Goal: Task Accomplishment & Management: Manage account settings

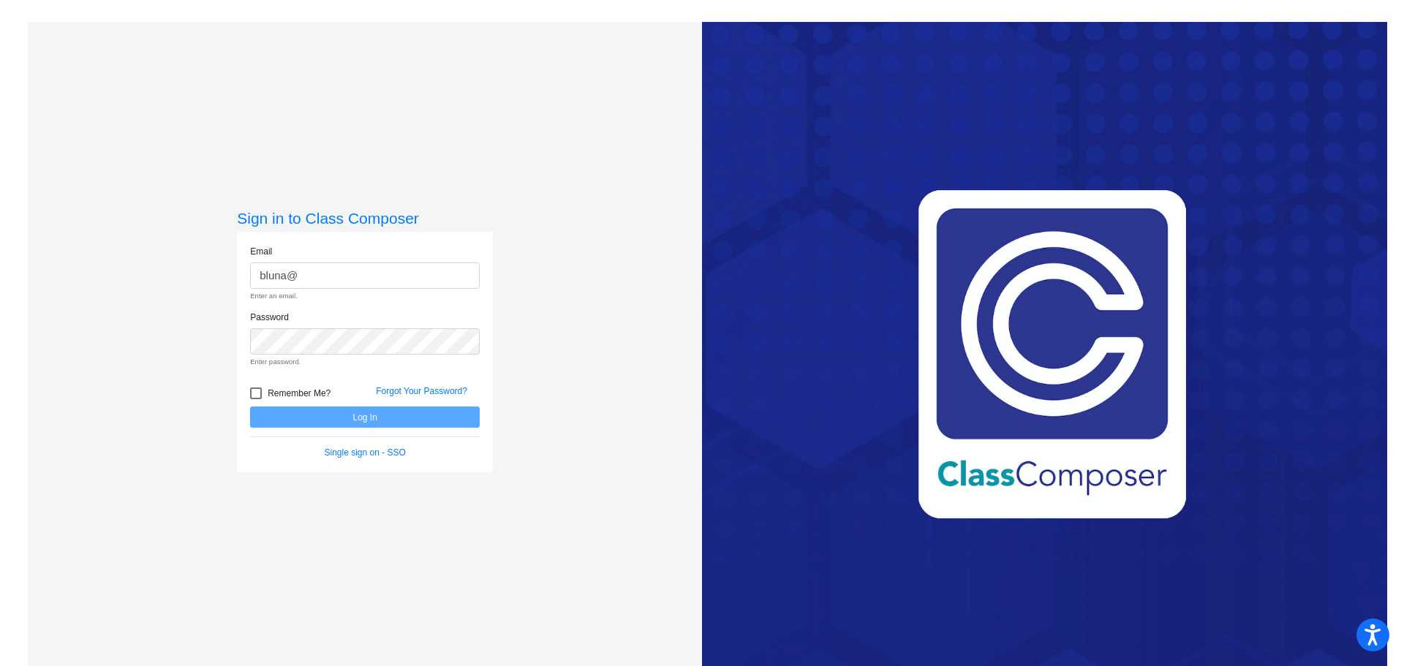
type input "[EMAIL_ADDRESS][DOMAIN_NAME]"
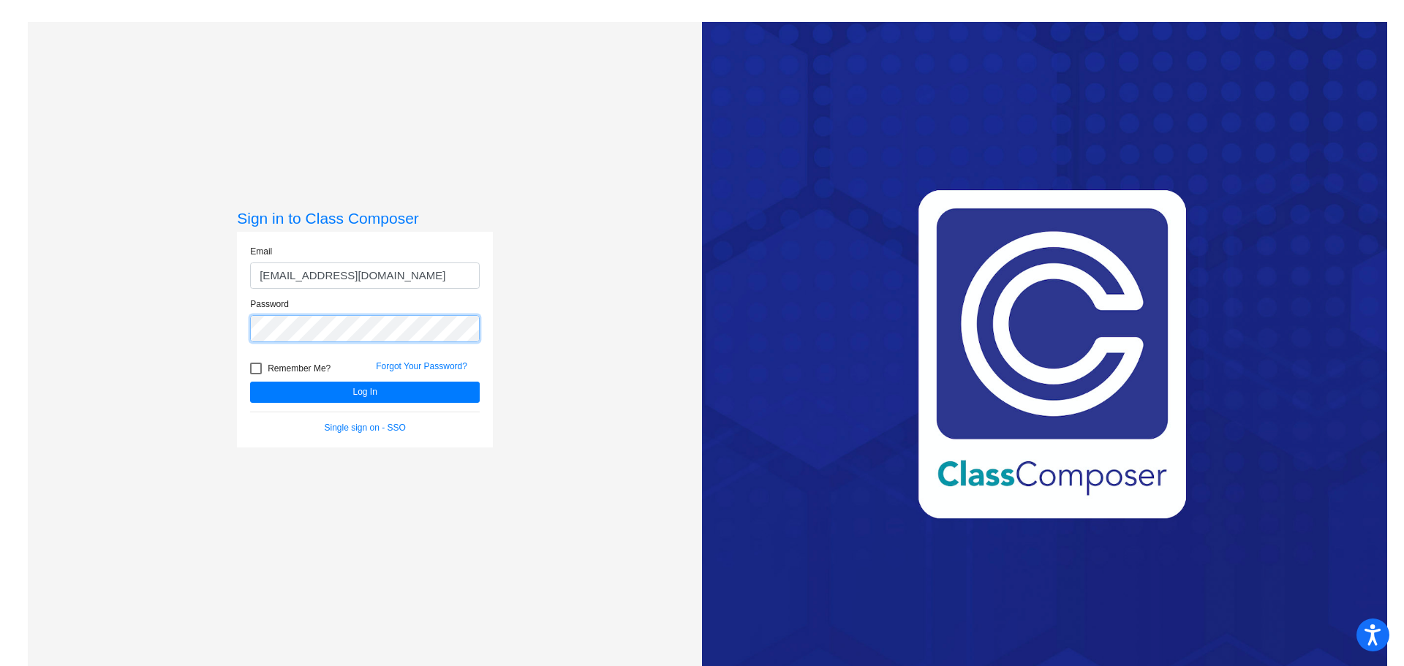
click at [250, 382] on button "Log In" at bounding box center [365, 392] width 230 height 21
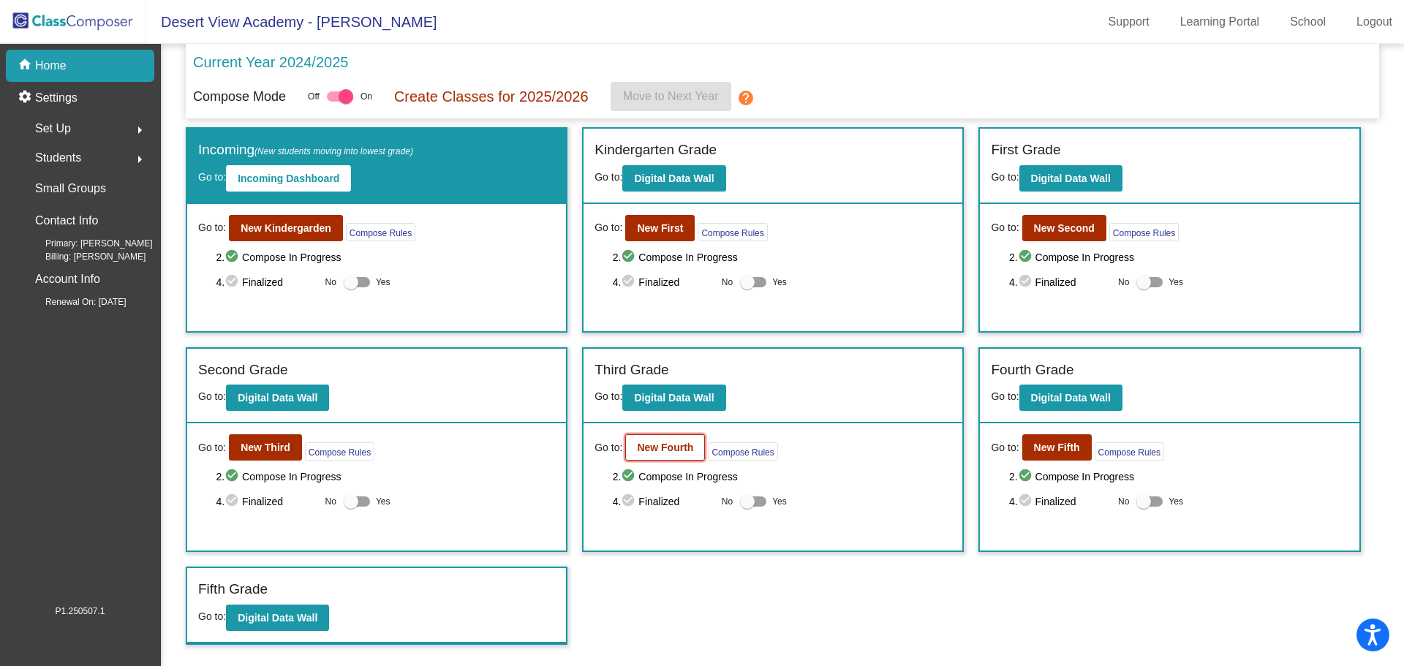
click at [643, 450] on b "New Fourth" at bounding box center [665, 448] width 56 height 12
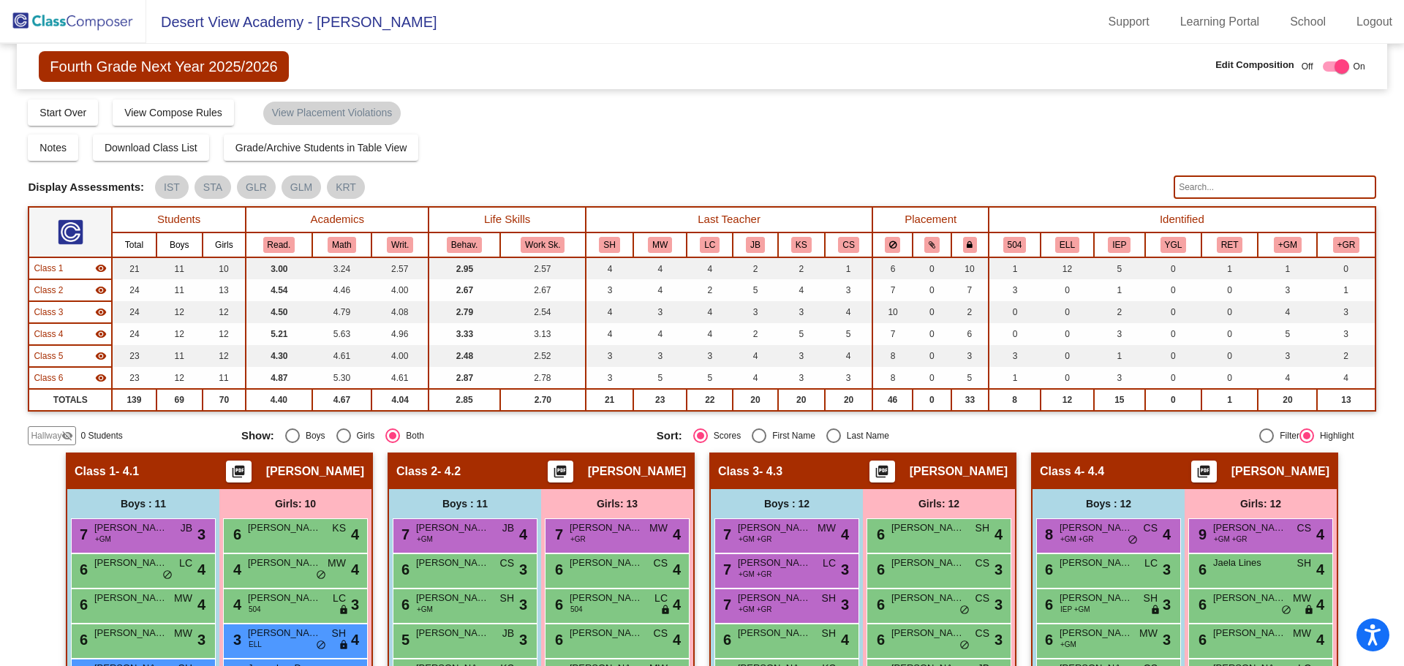
click at [1228, 189] on input "text" at bounding box center [1274, 186] width 202 height 23
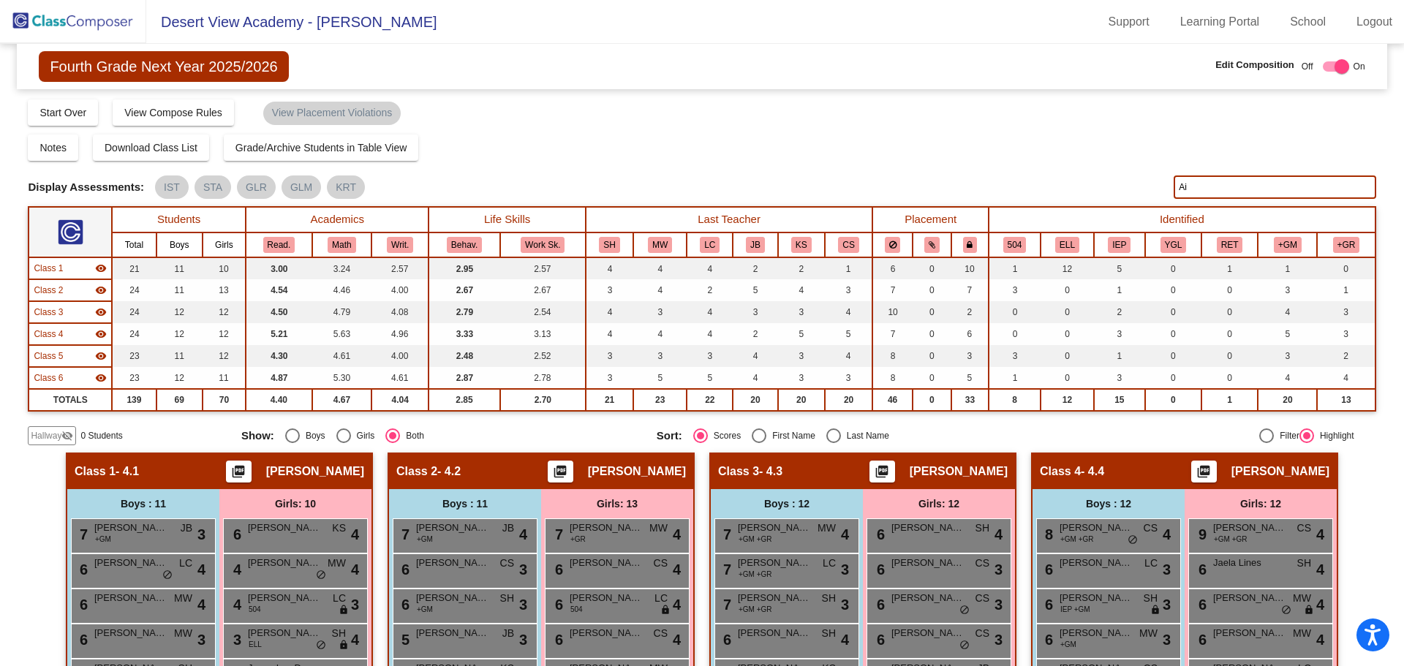
type input "A"
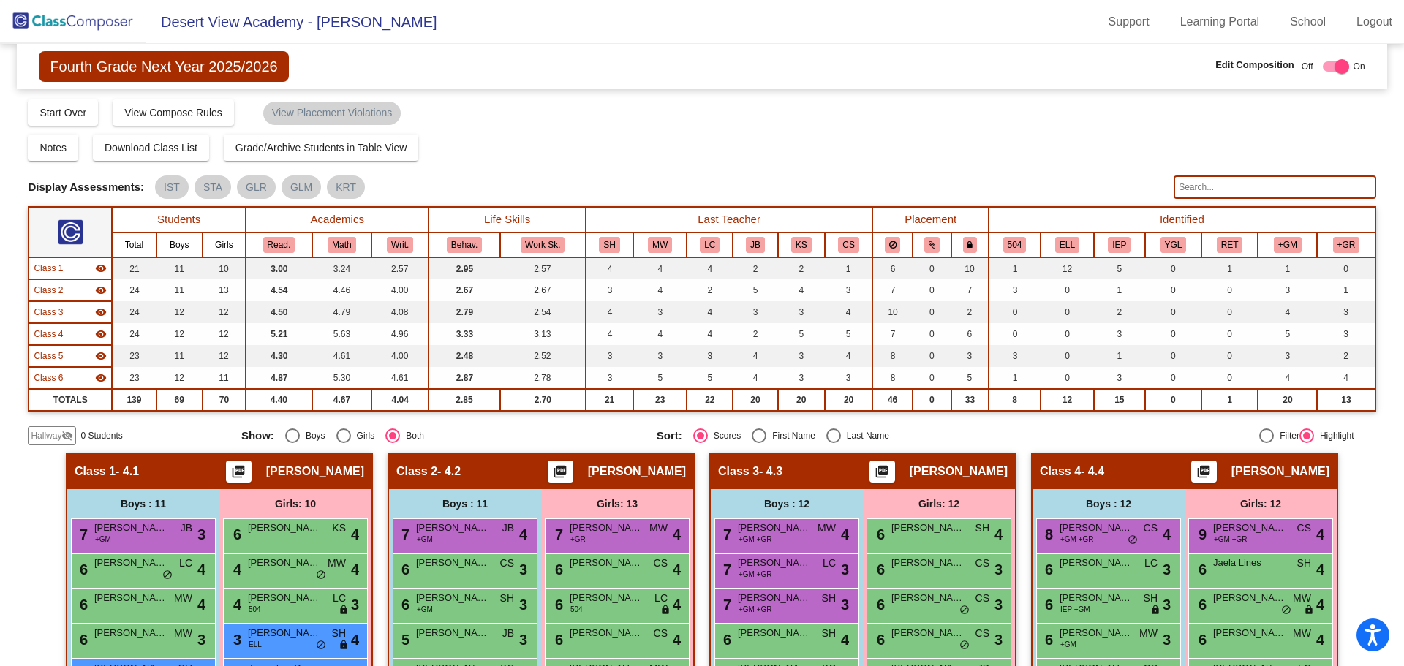
click at [95, 26] on img at bounding box center [73, 21] width 146 height 43
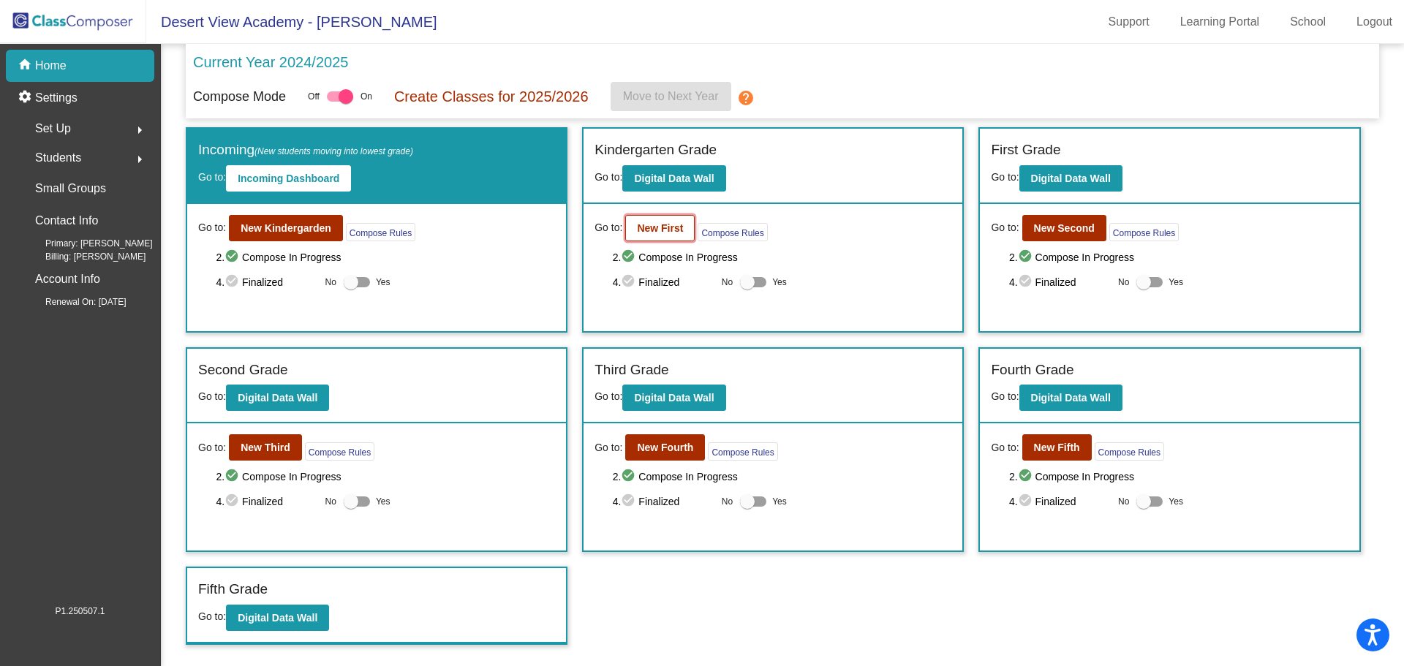
click at [651, 224] on b "New First" at bounding box center [660, 228] width 46 height 12
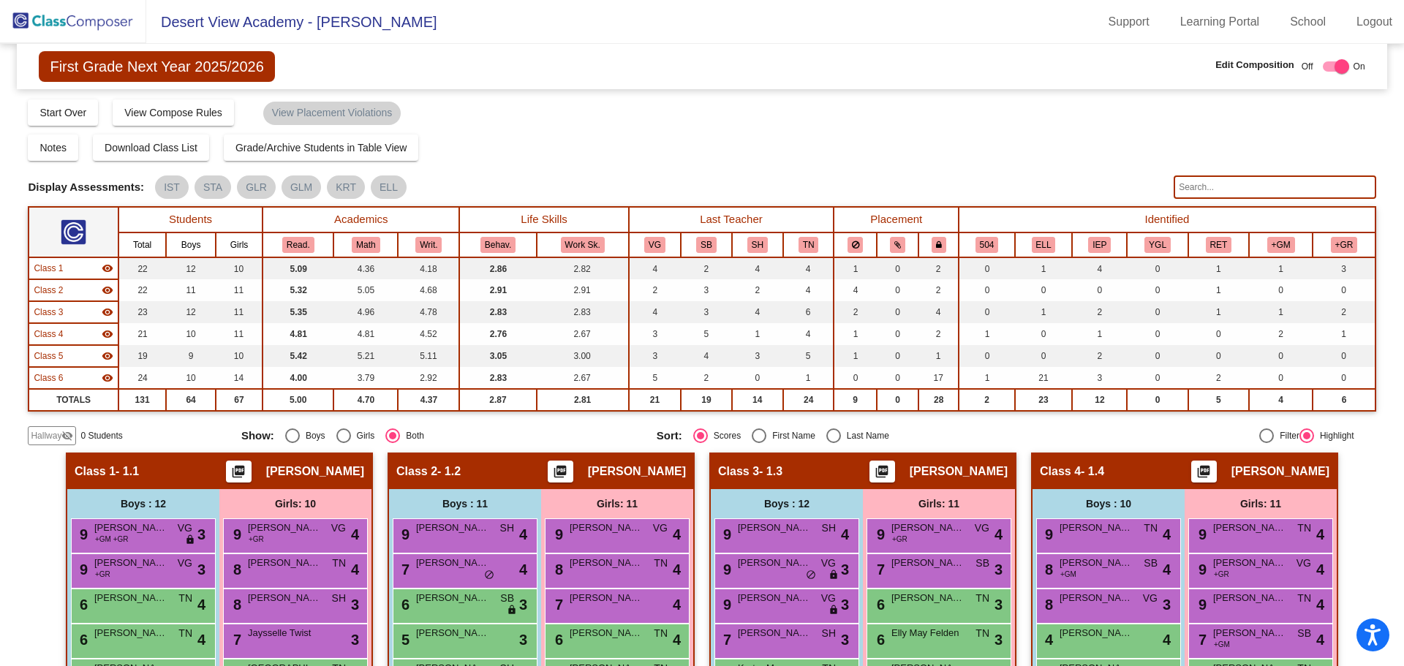
click at [1278, 193] on input "text" at bounding box center [1274, 186] width 202 height 23
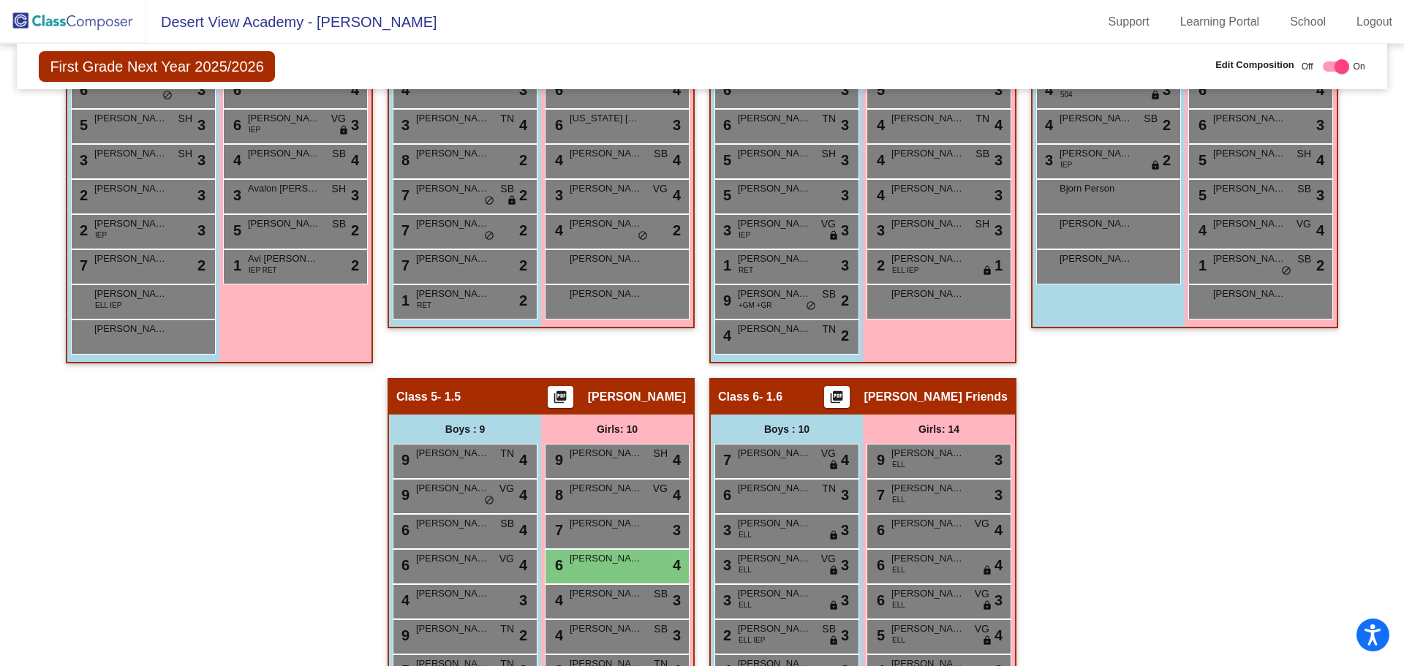
scroll to position [658, 0]
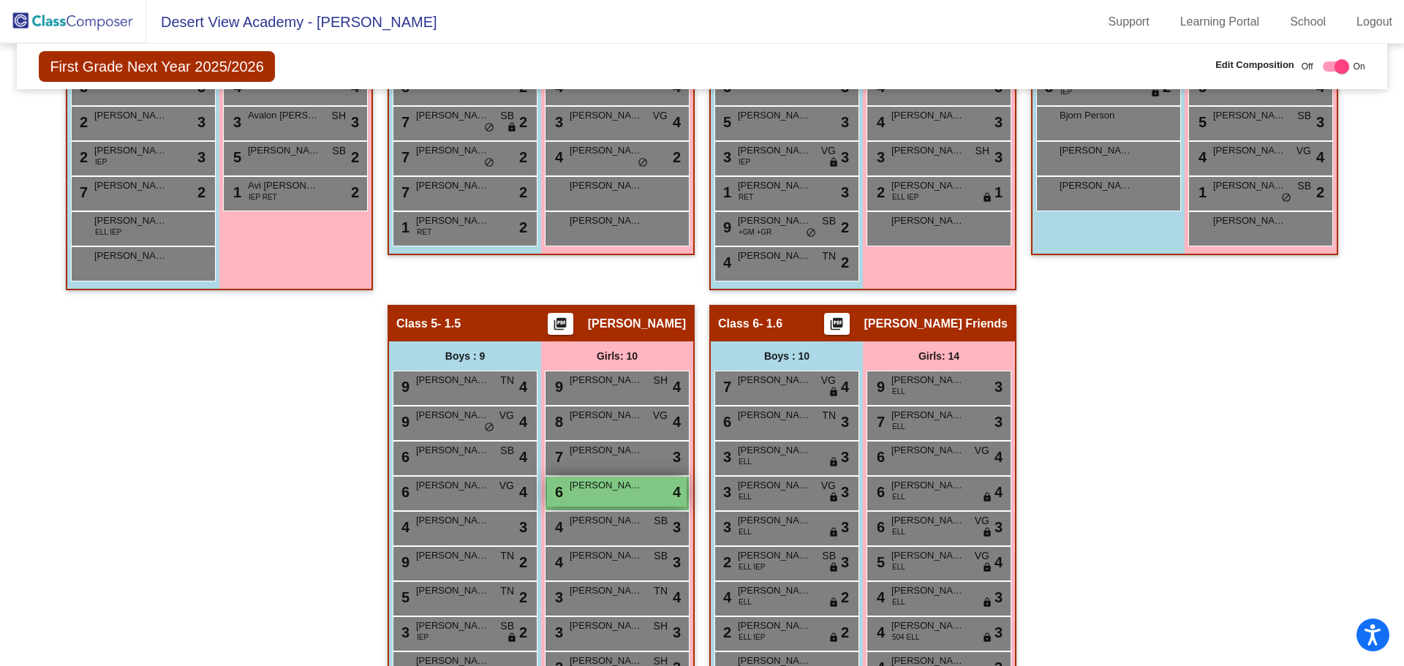
type input "[PERSON_NAME]"
click at [653, 501] on div "6 [PERSON_NAME] lock do_not_disturb_alt 4" at bounding box center [617, 492] width 140 height 30
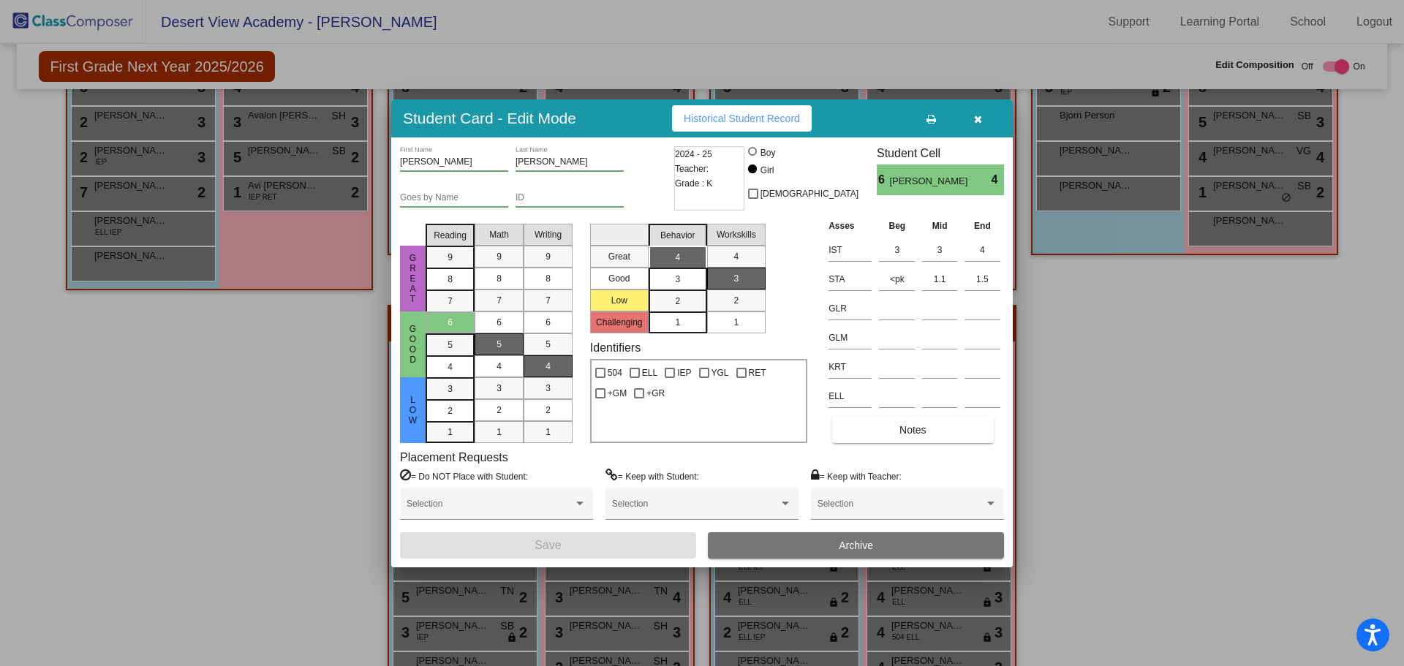
click at [933, 545] on button "Archive" at bounding box center [856, 545] width 296 height 26
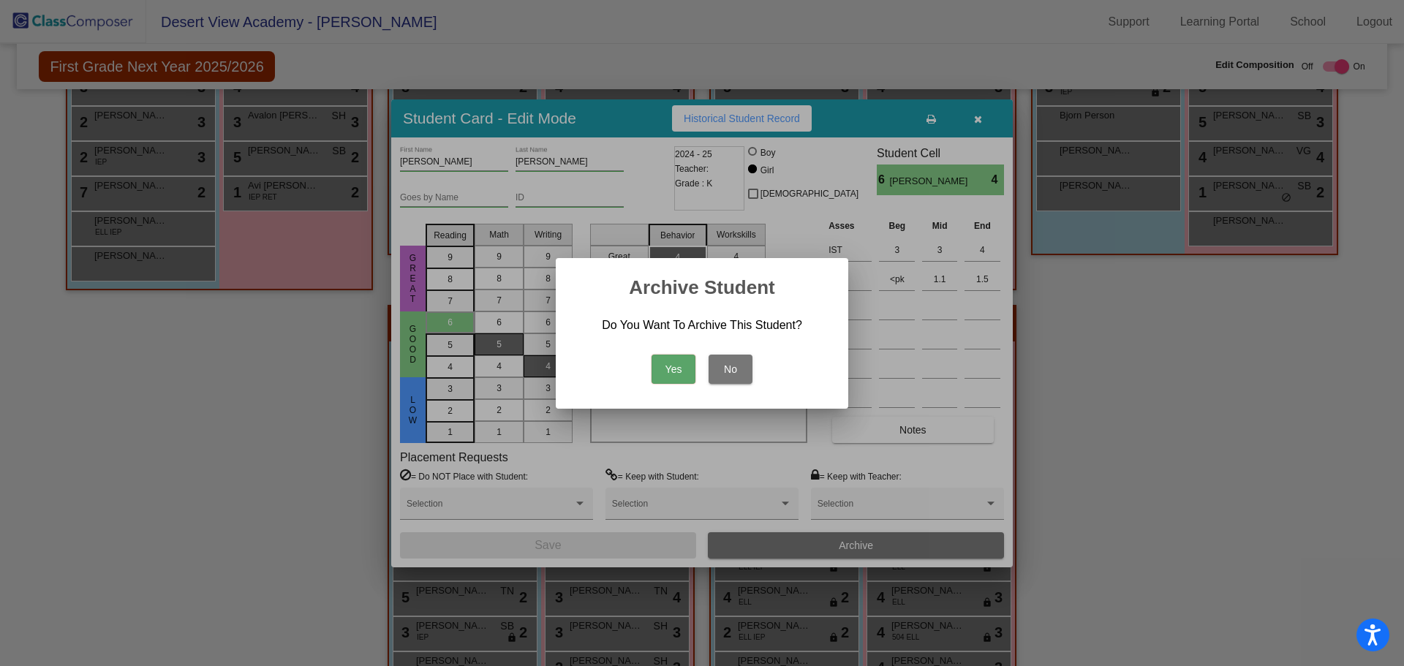
click at [669, 375] on button "Yes" at bounding box center [673, 369] width 44 height 29
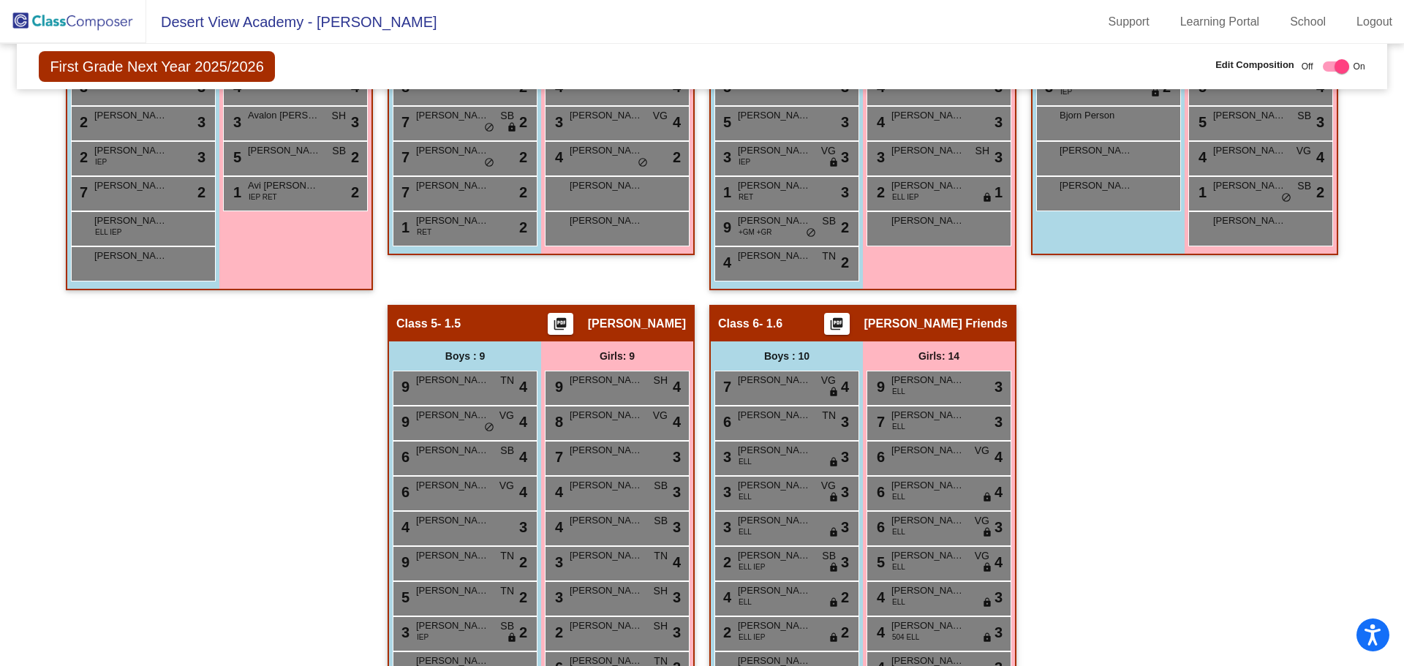
click at [94, 28] on img at bounding box center [73, 21] width 146 height 43
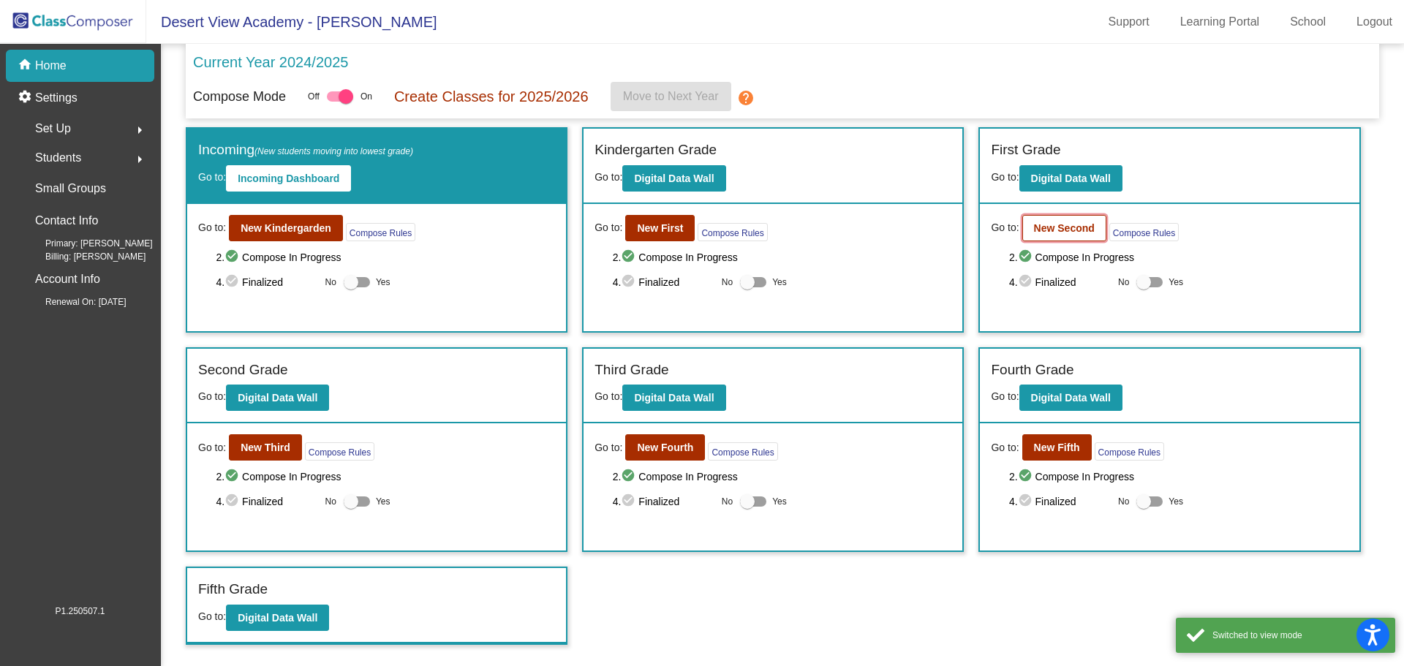
click at [1059, 223] on b "New Second" at bounding box center [1064, 228] width 61 height 12
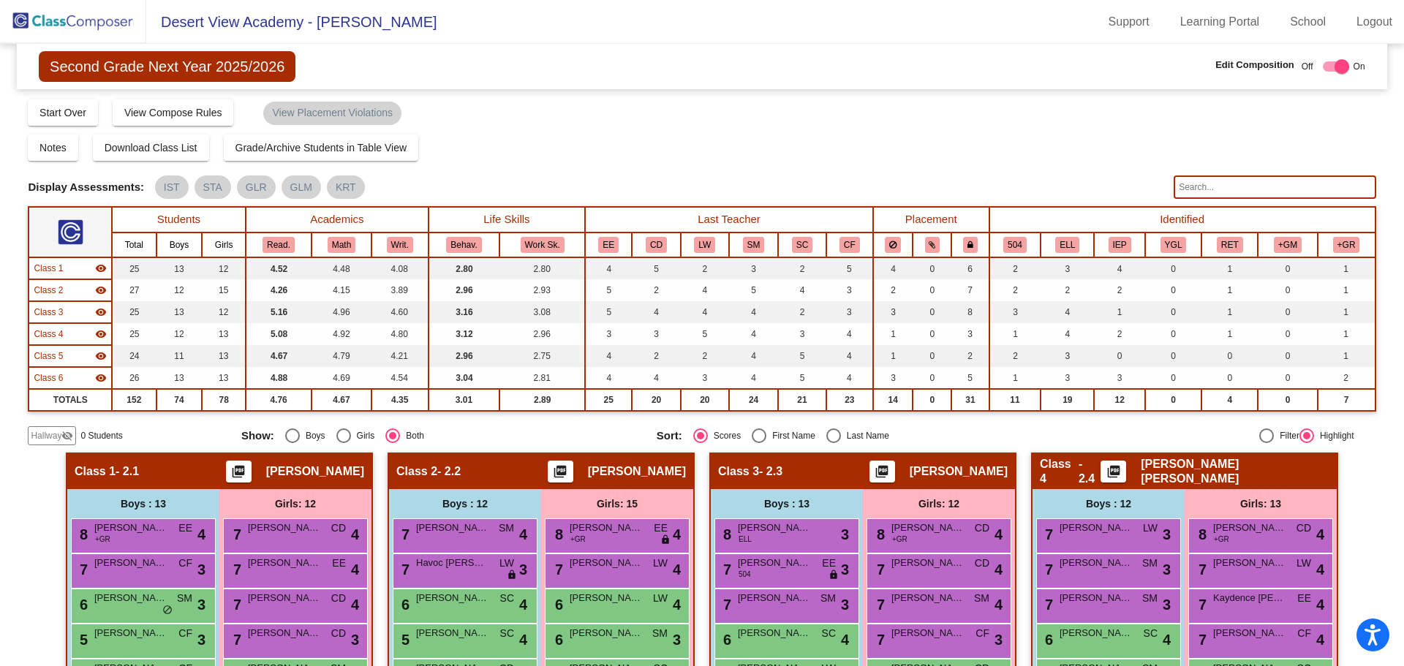
click at [1199, 188] on input "text" at bounding box center [1274, 186] width 202 height 23
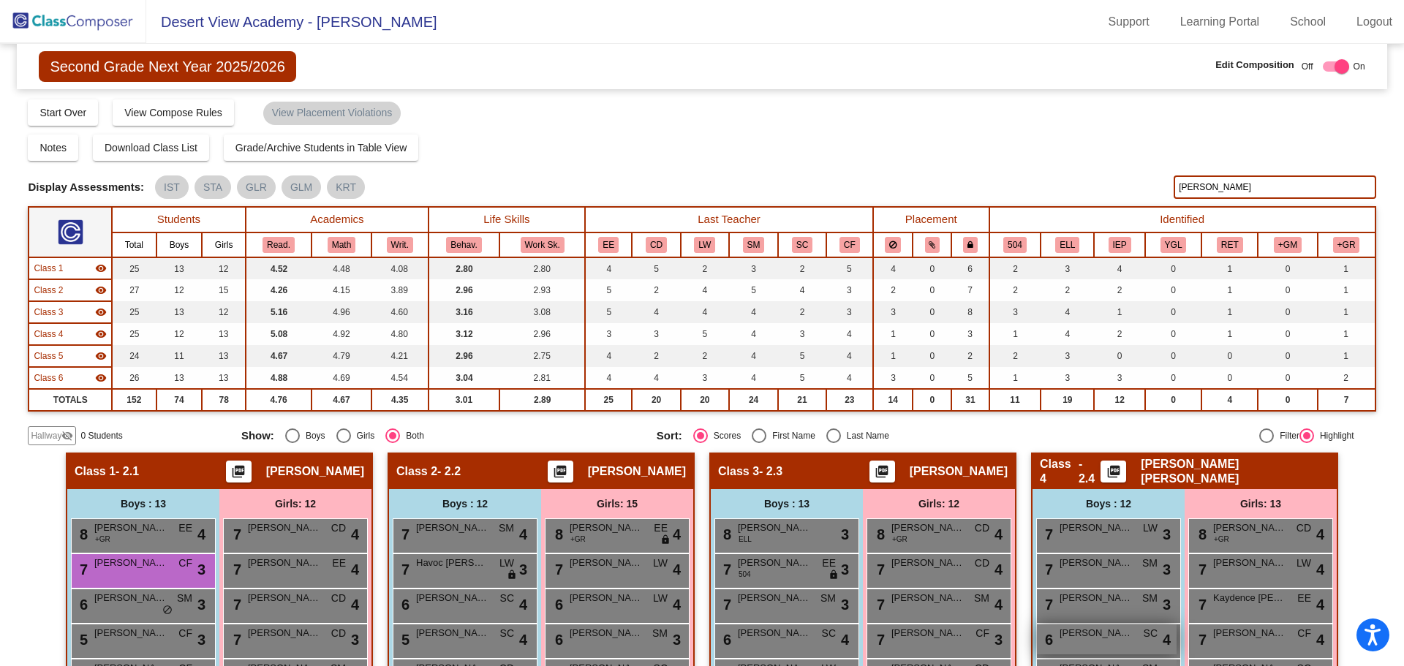
scroll to position [292, 0]
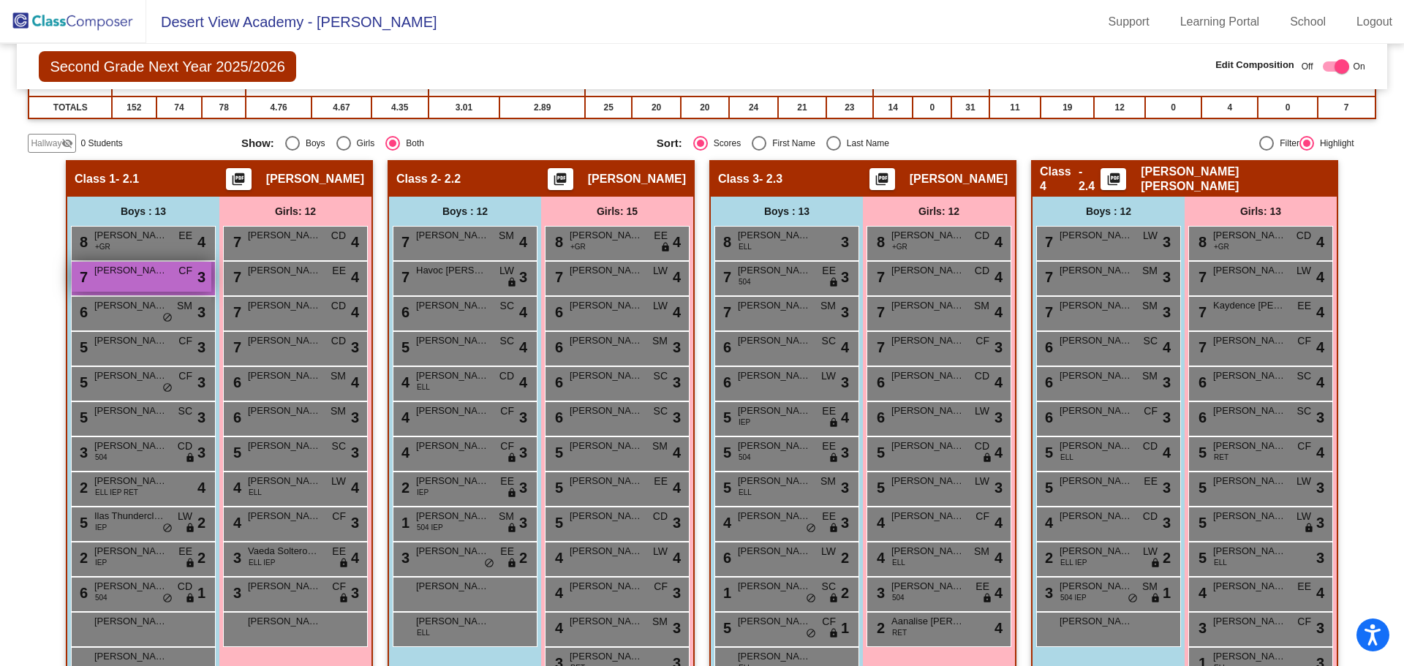
type input "[PERSON_NAME]"
click at [124, 276] on span "[PERSON_NAME]" at bounding box center [130, 270] width 73 height 15
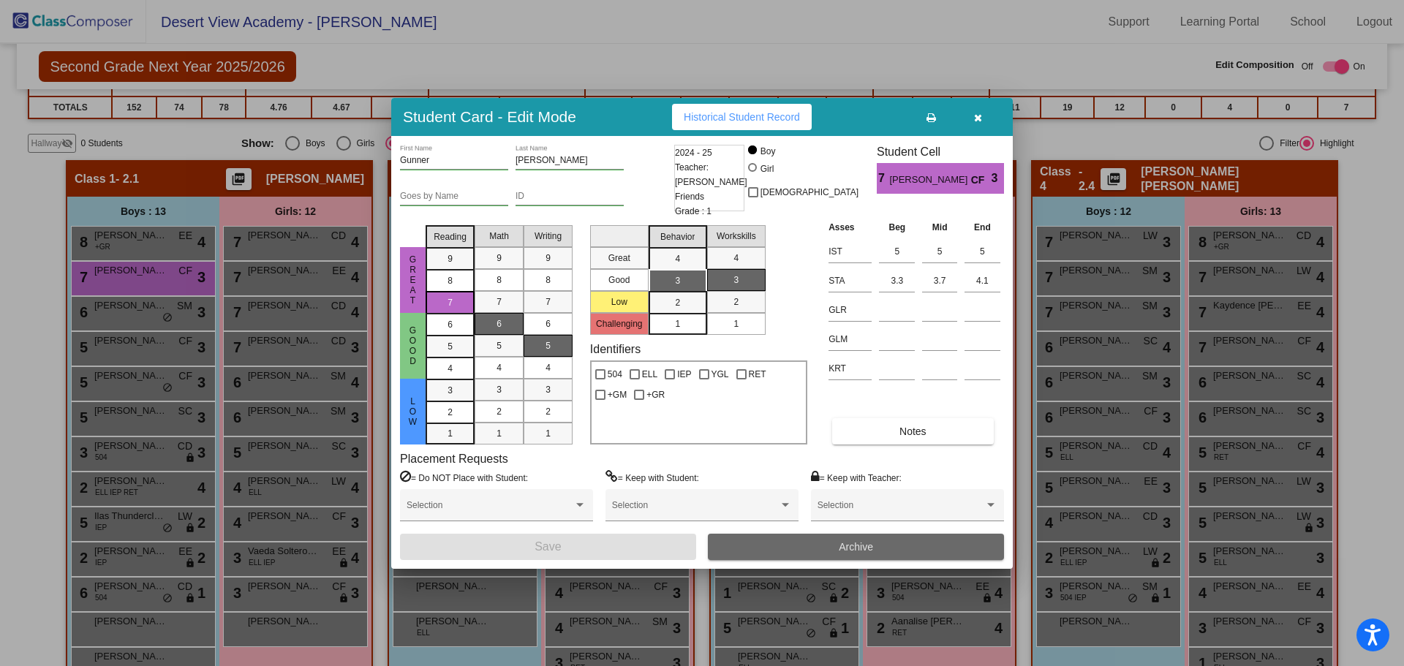
click at [836, 547] on button "Archive" at bounding box center [856, 547] width 296 height 26
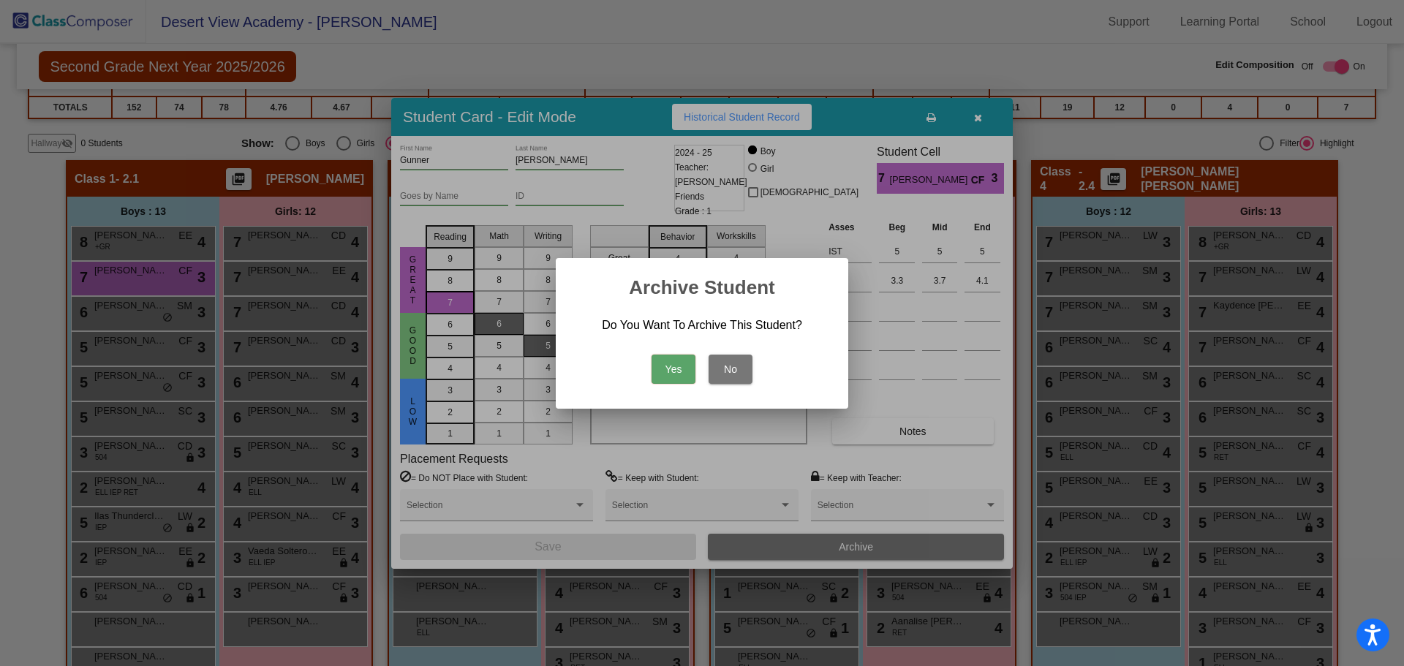
click at [664, 361] on button "Yes" at bounding box center [673, 369] width 44 height 29
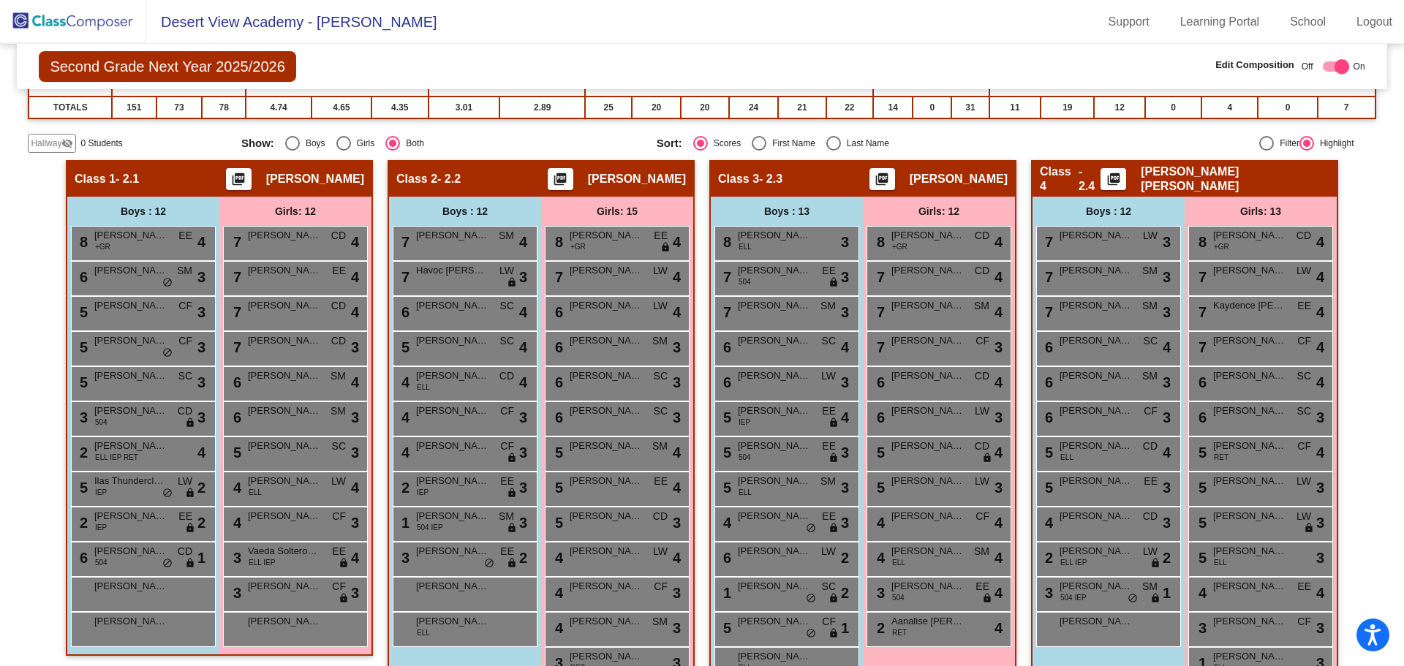
click at [123, 31] on img at bounding box center [73, 21] width 146 height 43
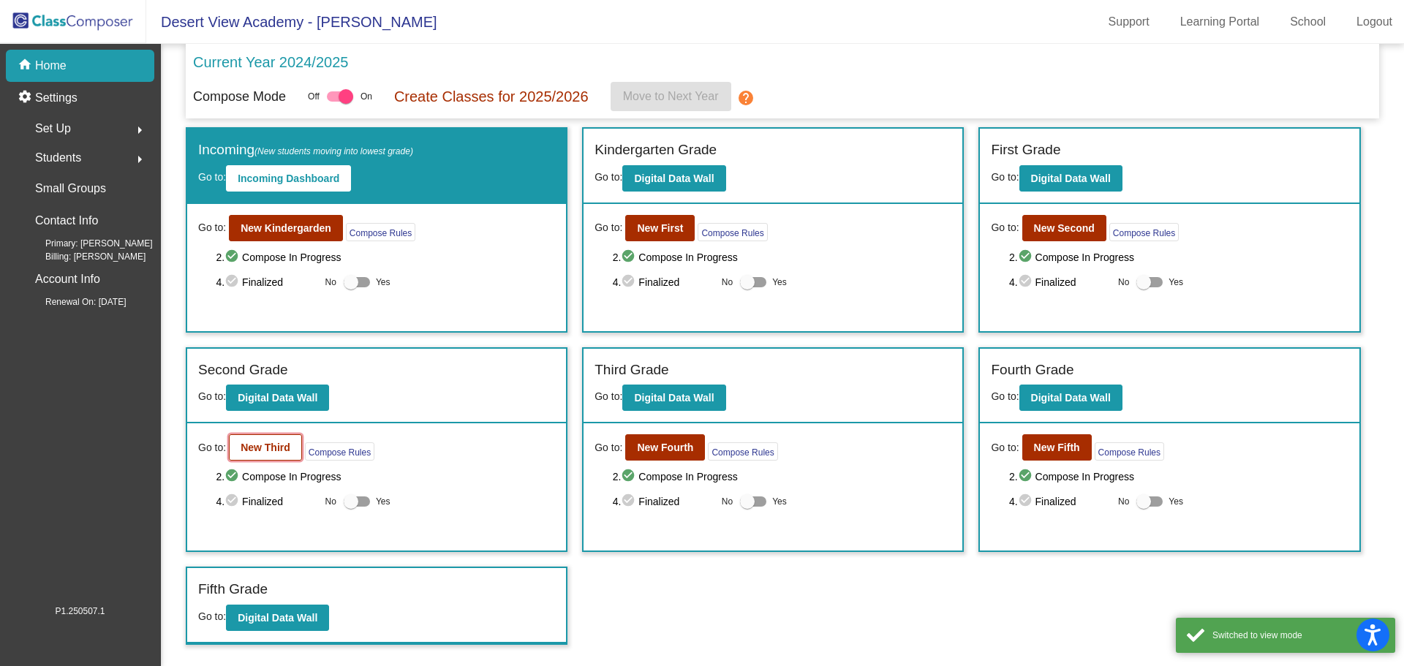
click at [285, 452] on b "New Third" at bounding box center [266, 448] width 50 height 12
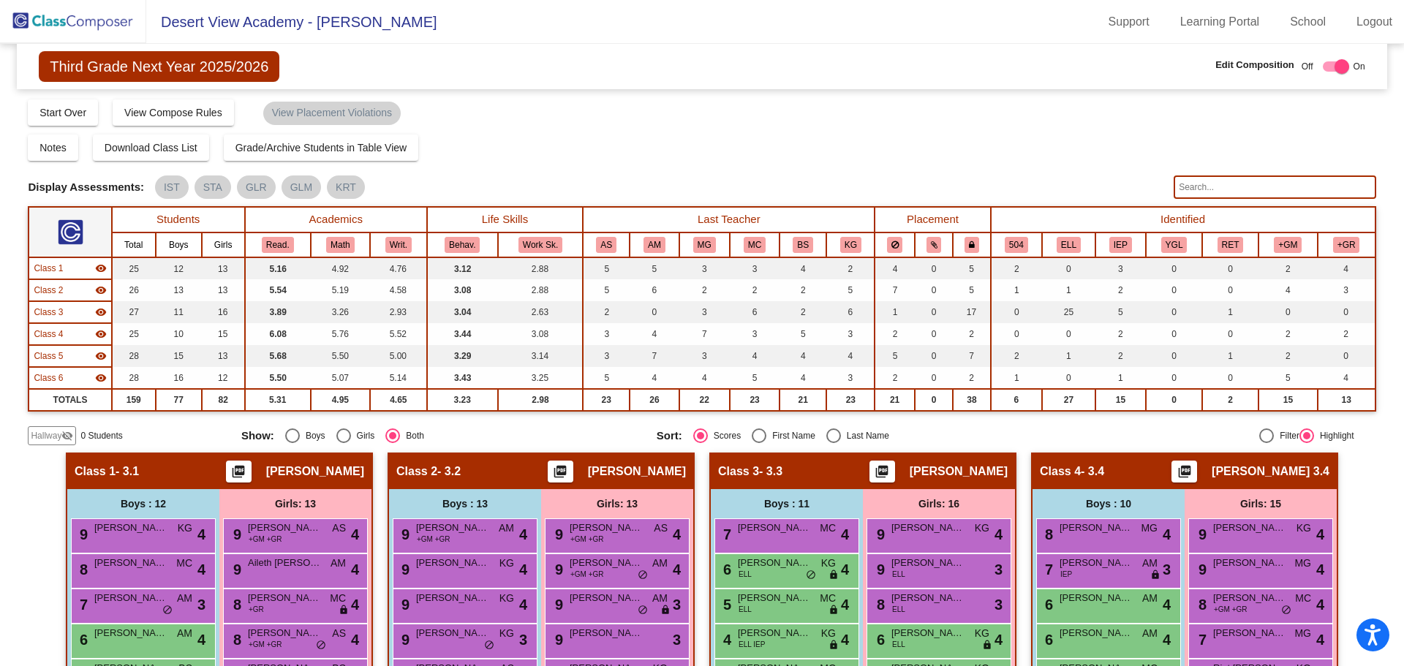
click at [1226, 188] on input "text" at bounding box center [1274, 186] width 202 height 23
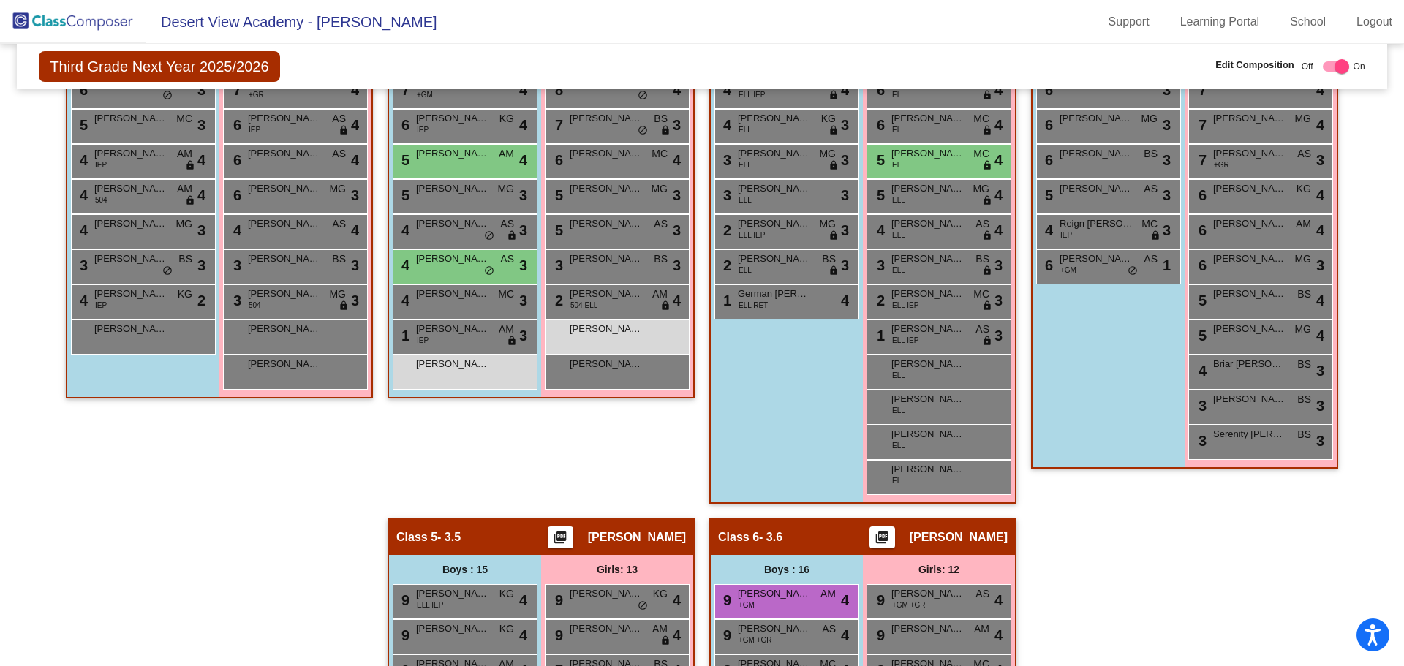
scroll to position [658, 0]
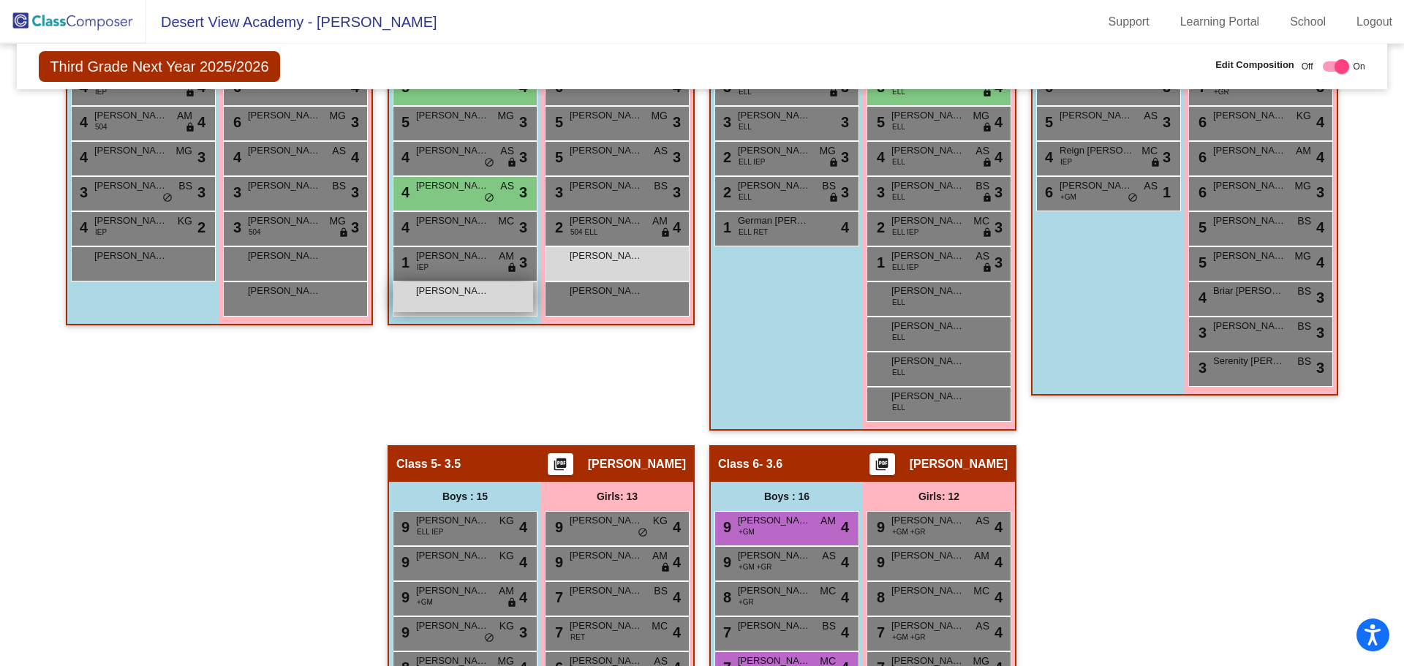
type input "ay"
click at [449, 287] on span "[PERSON_NAME]" at bounding box center [452, 291] width 73 height 15
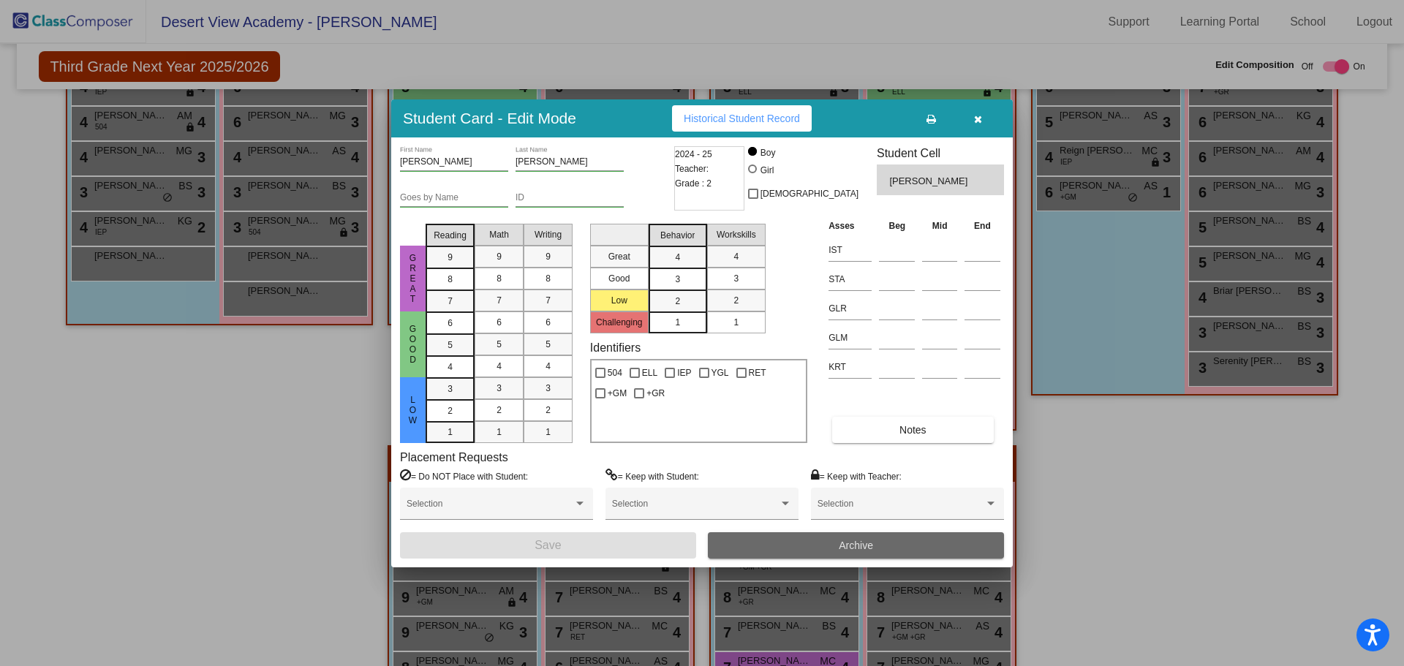
click at [836, 547] on button "Archive" at bounding box center [856, 545] width 296 height 26
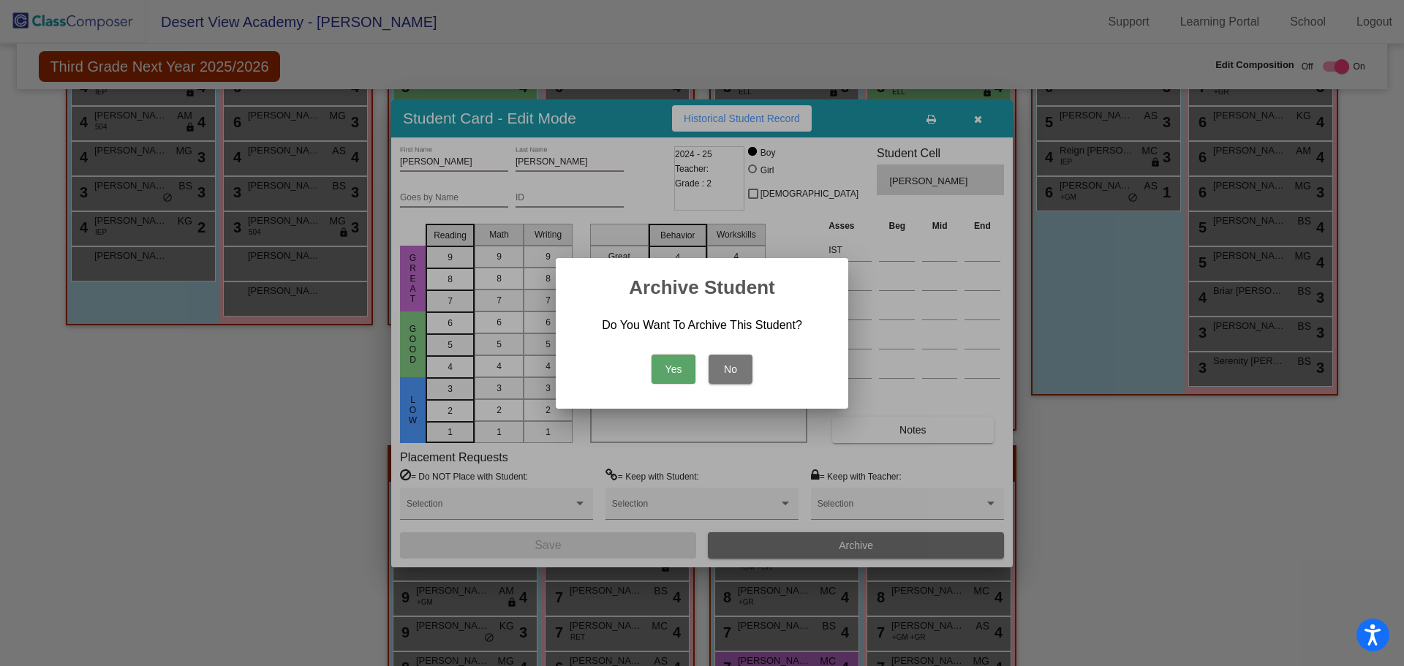
click at [691, 376] on button "Yes" at bounding box center [673, 369] width 44 height 29
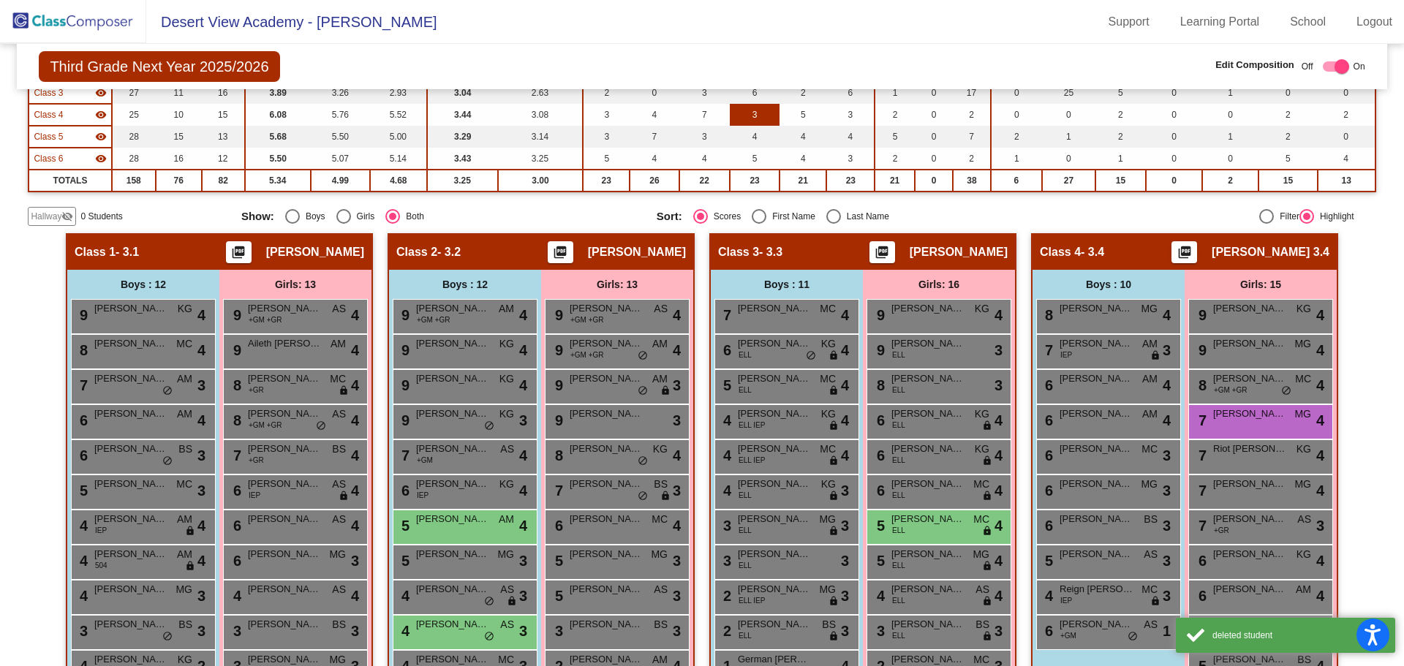
scroll to position [0, 0]
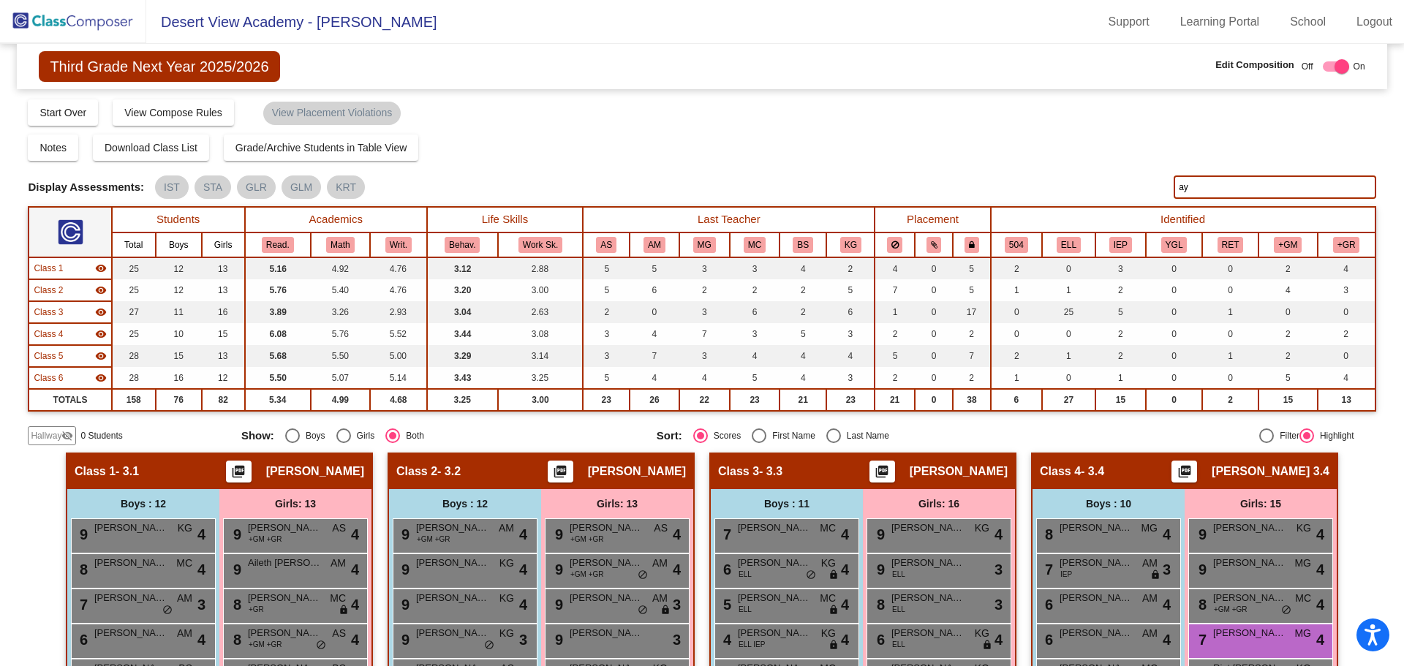
click at [94, 17] on img at bounding box center [73, 21] width 146 height 43
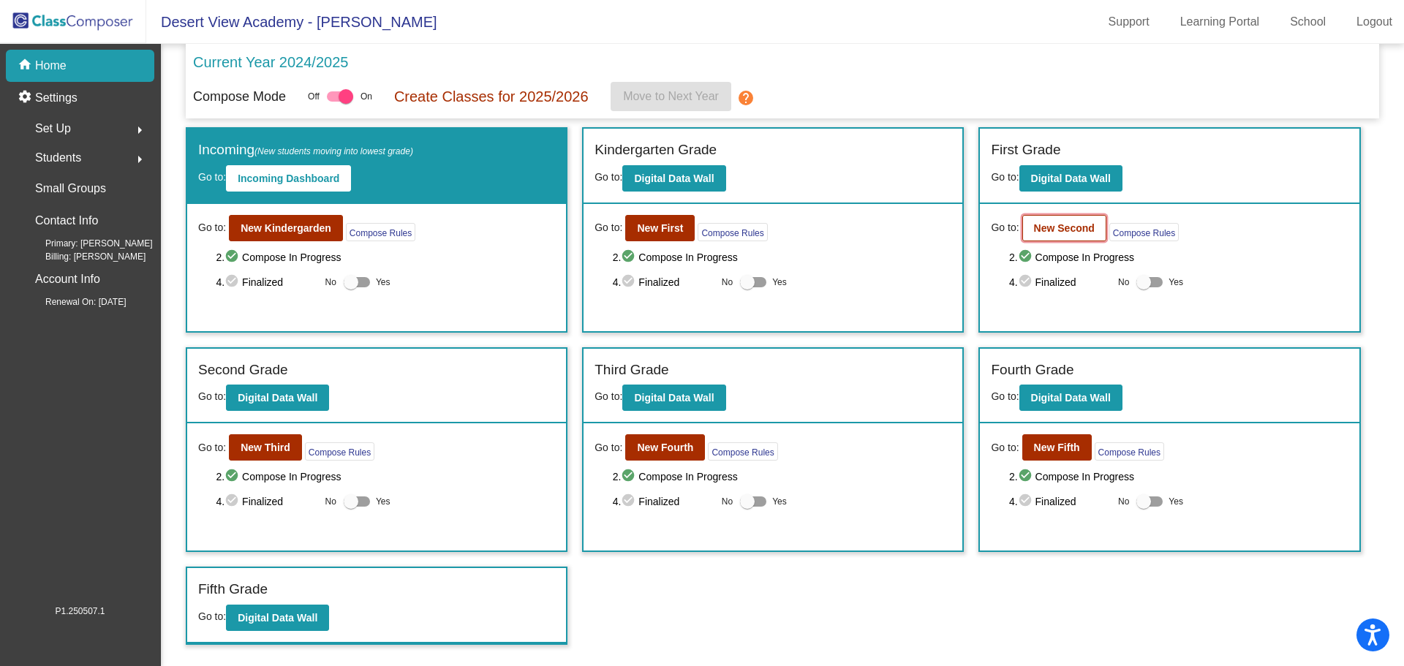
click at [1059, 225] on b "New Second" at bounding box center [1064, 228] width 61 height 12
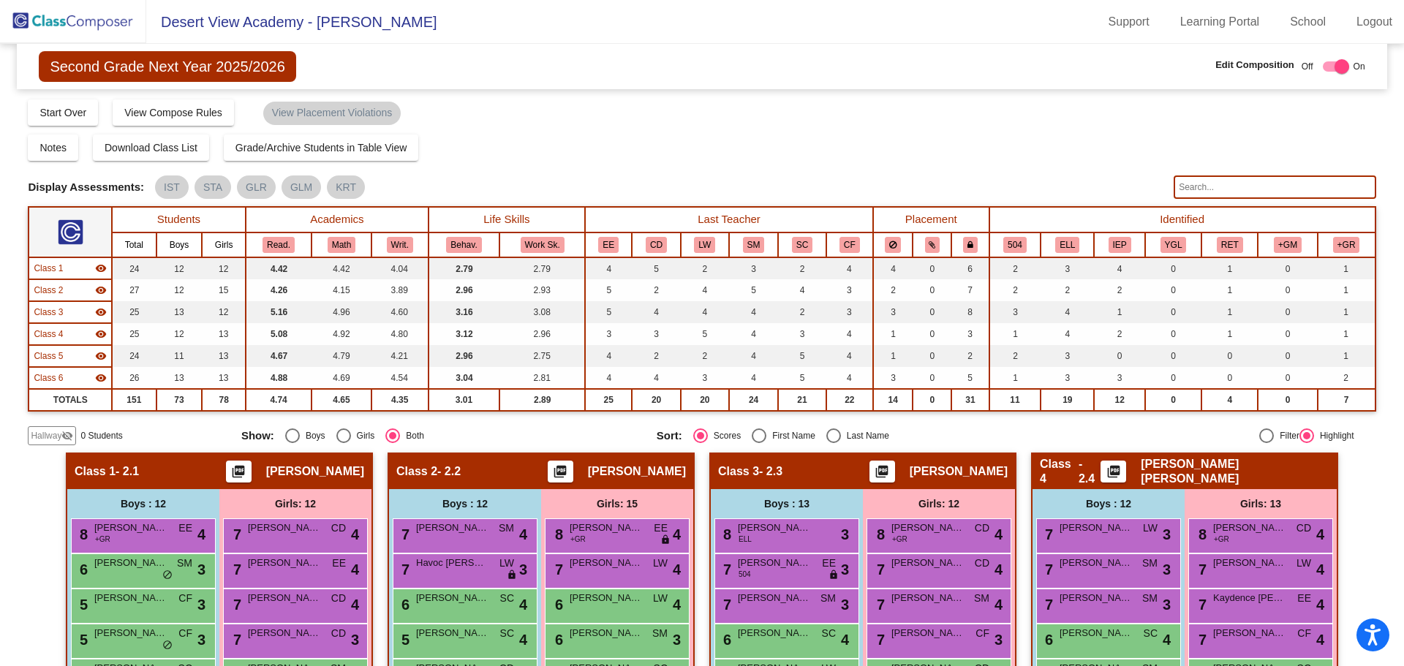
click at [98, 29] on img at bounding box center [73, 21] width 146 height 43
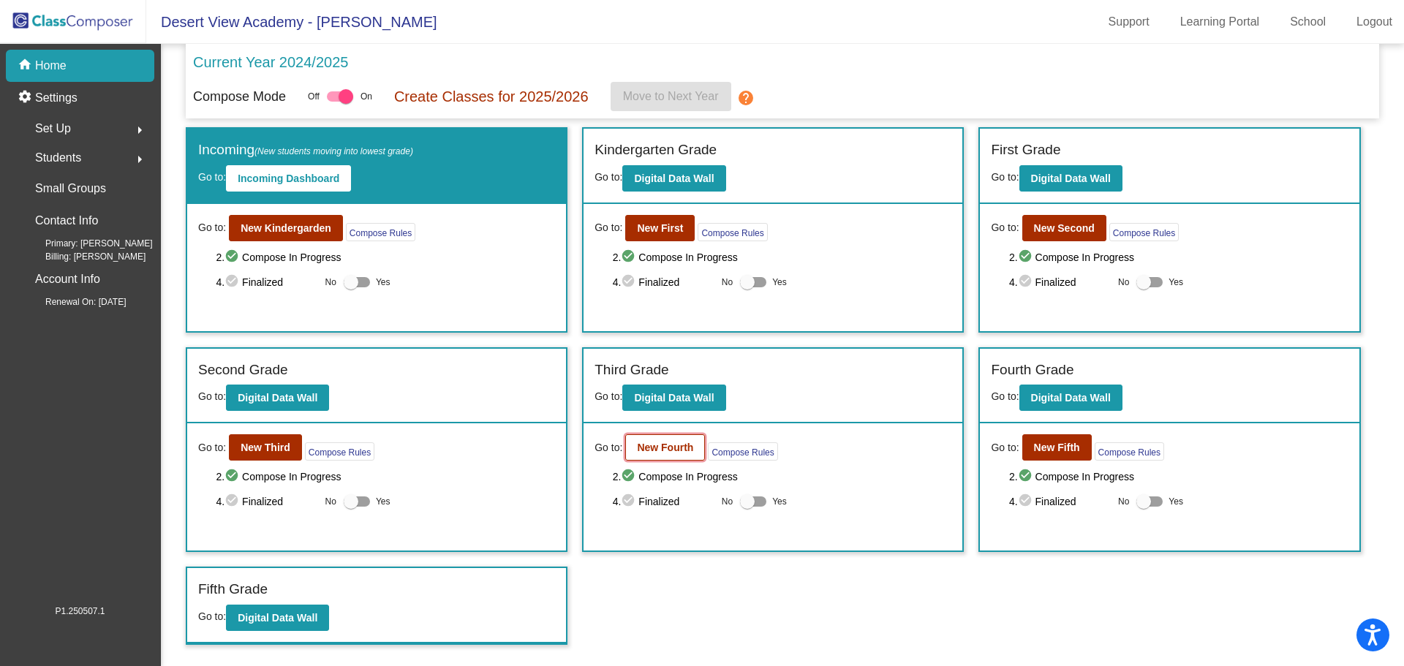
click at [666, 447] on b "New Fourth" at bounding box center [665, 448] width 56 height 12
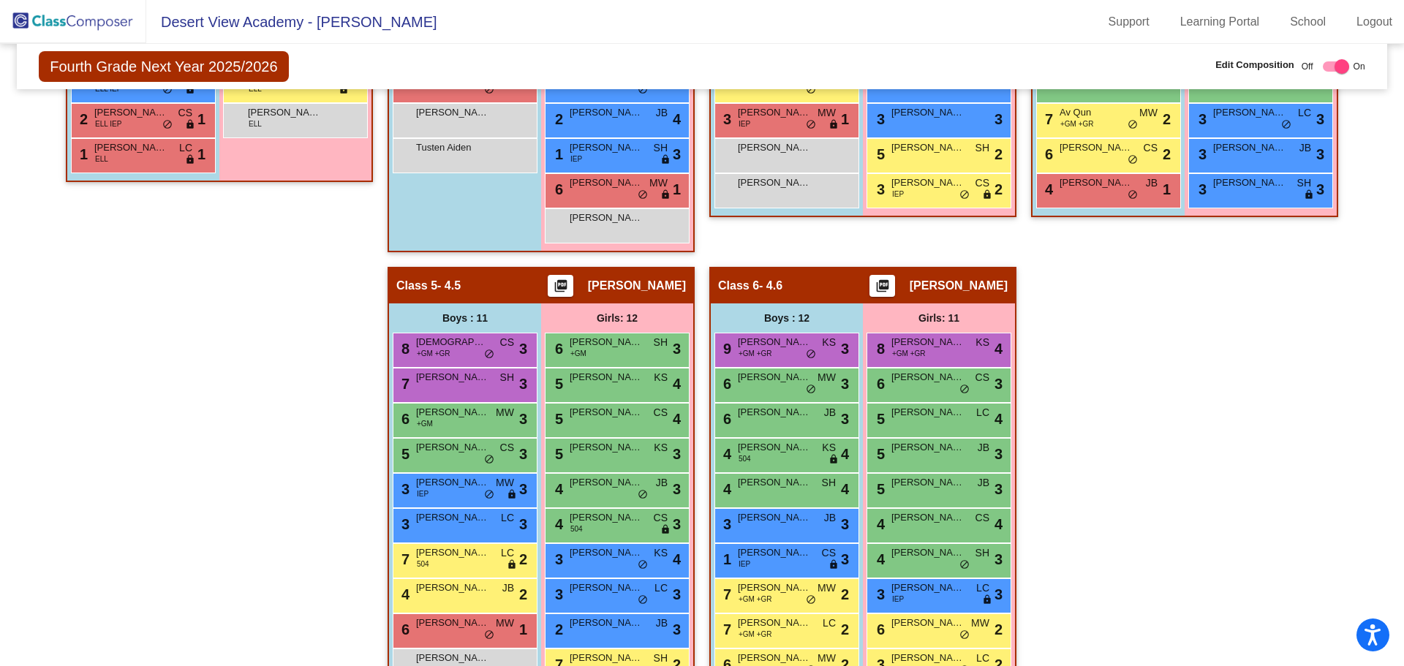
scroll to position [842, 0]
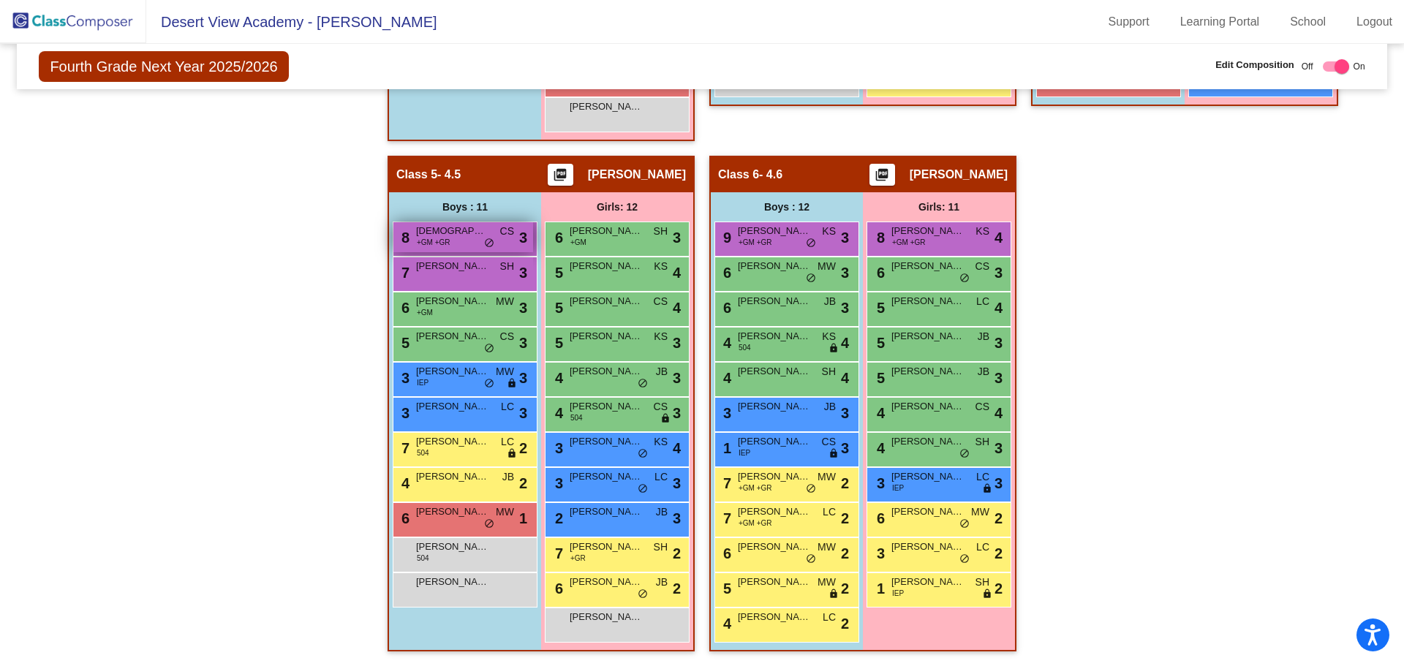
click at [464, 238] on span "[DEMOGRAPHIC_DATA][PERSON_NAME]" at bounding box center [452, 231] width 73 height 15
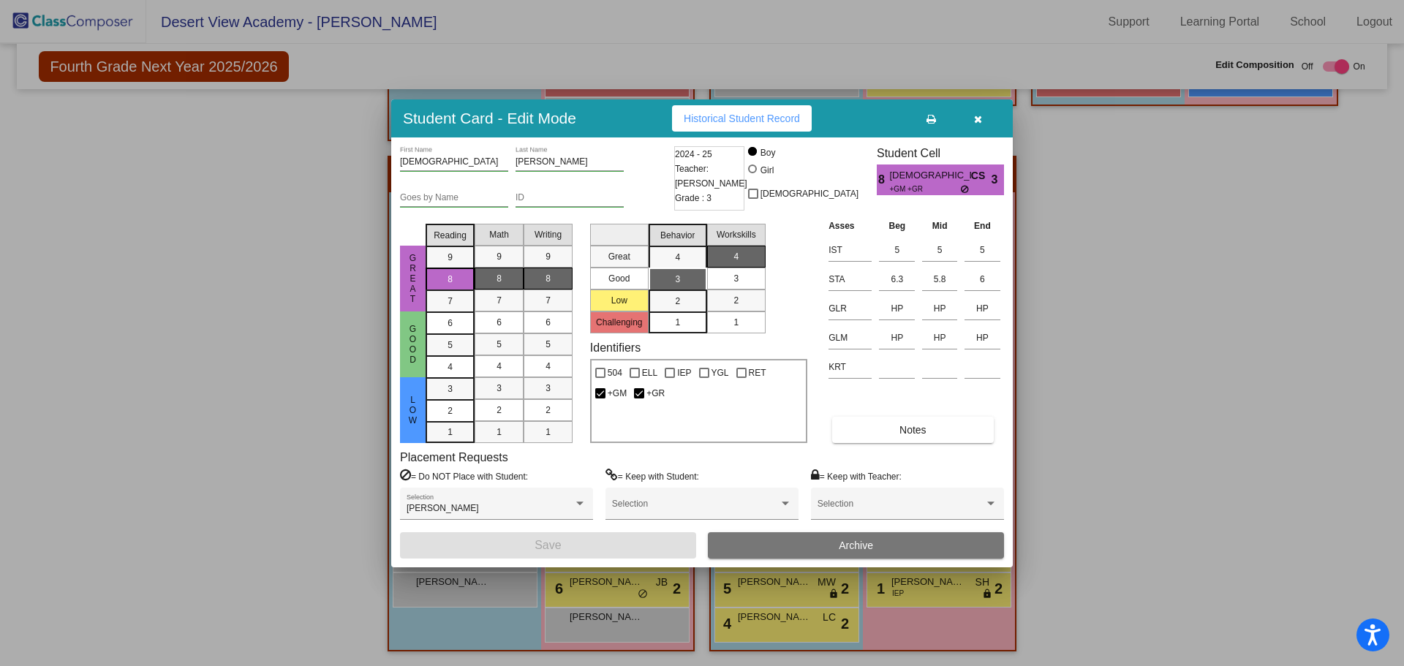
click at [977, 116] on icon "button" at bounding box center [978, 119] width 8 height 10
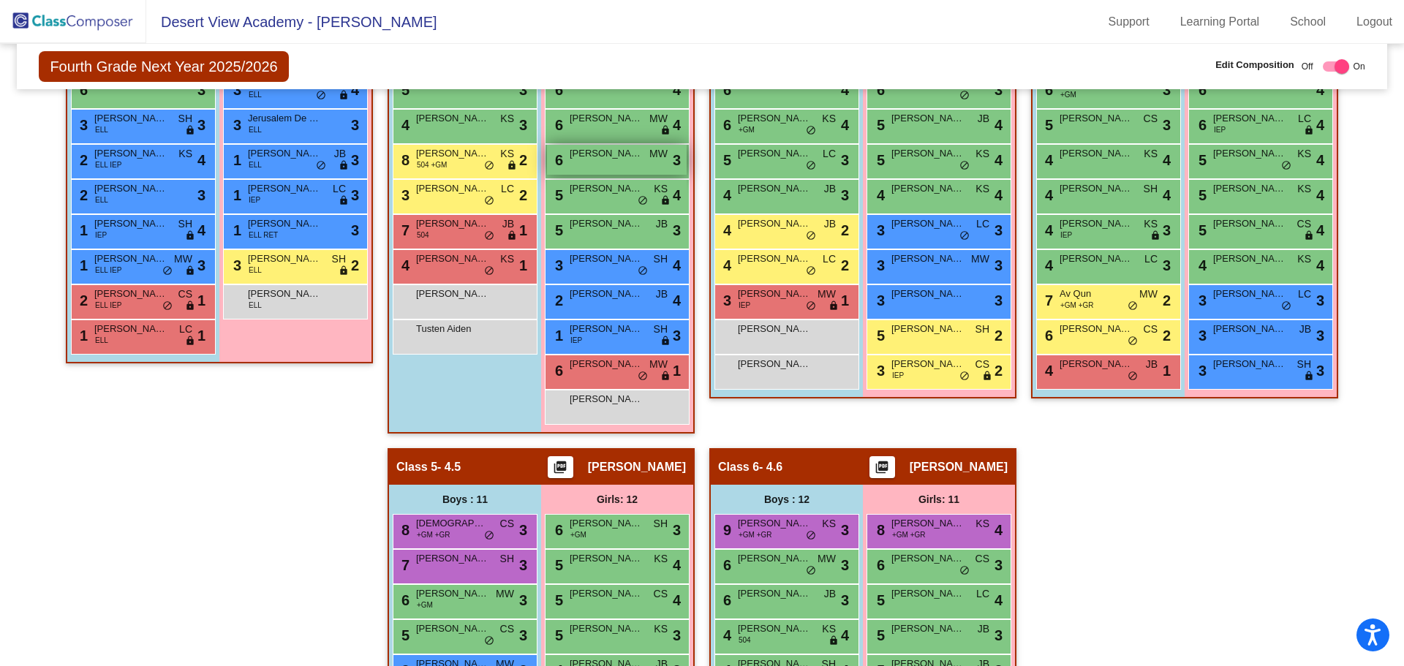
scroll to position [330, 0]
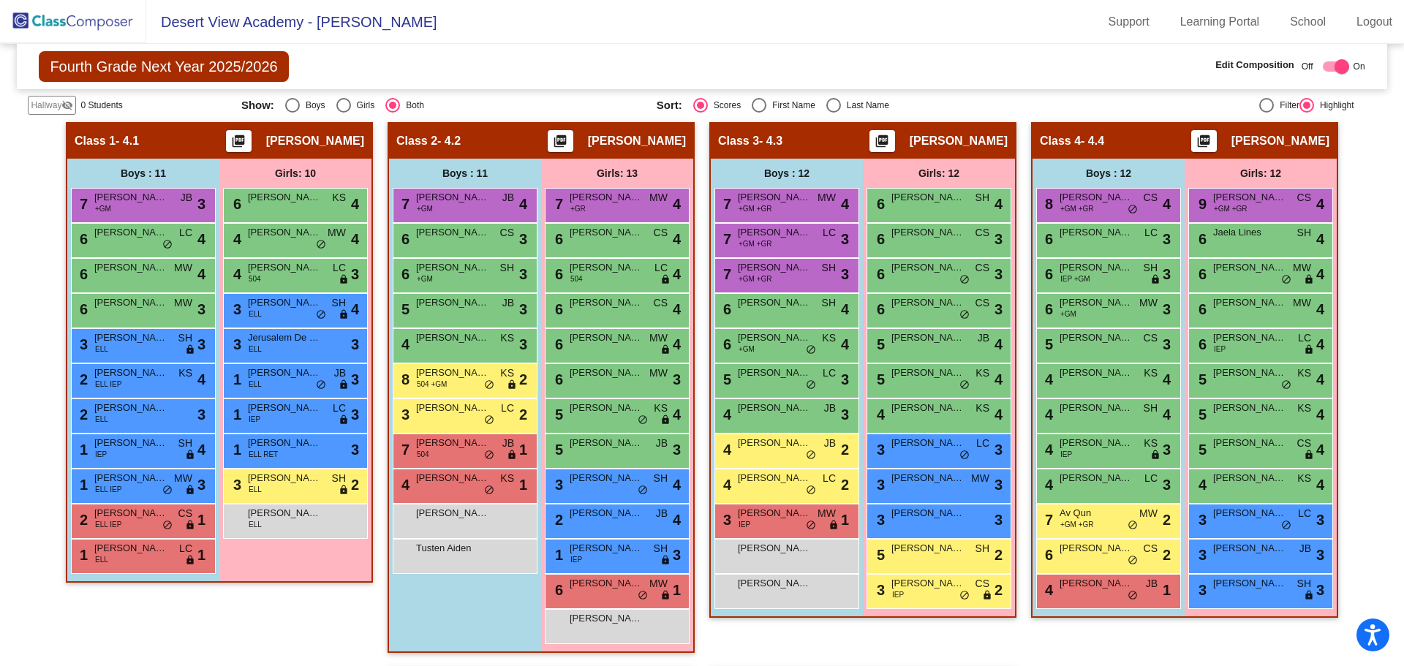
click at [37, 18] on img at bounding box center [73, 21] width 146 height 43
